Goal: Check status

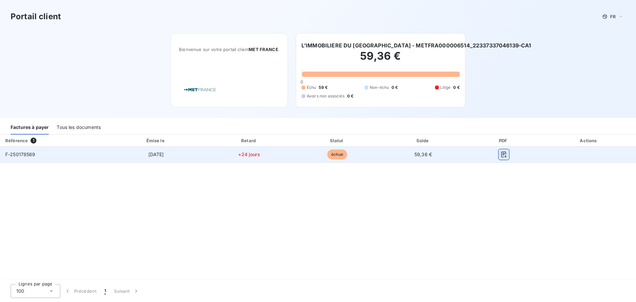
click at [502, 154] on icon "button" at bounding box center [503, 154] width 7 height 7
